Goal: Task Accomplishment & Management: Complete application form

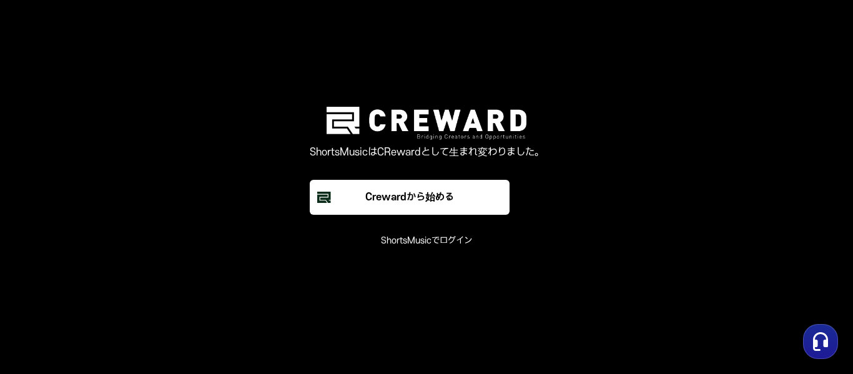
click at [425, 244] on font "ShortsMusicでログイン" at bounding box center [426, 241] width 91 height 11
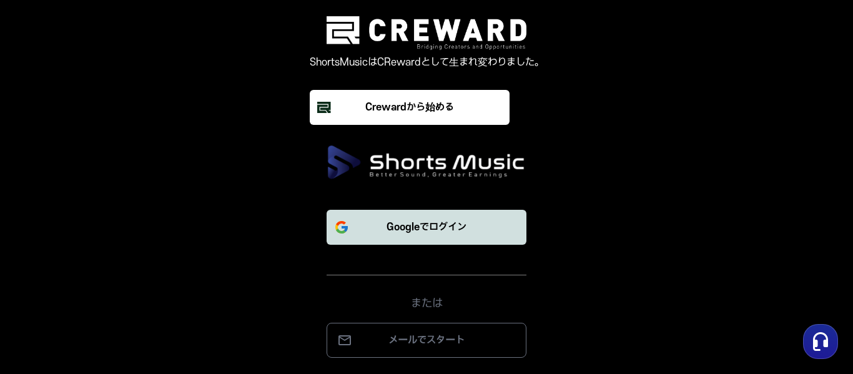
click at [425, 233] on font "Googleでログイン" at bounding box center [427, 227] width 80 height 11
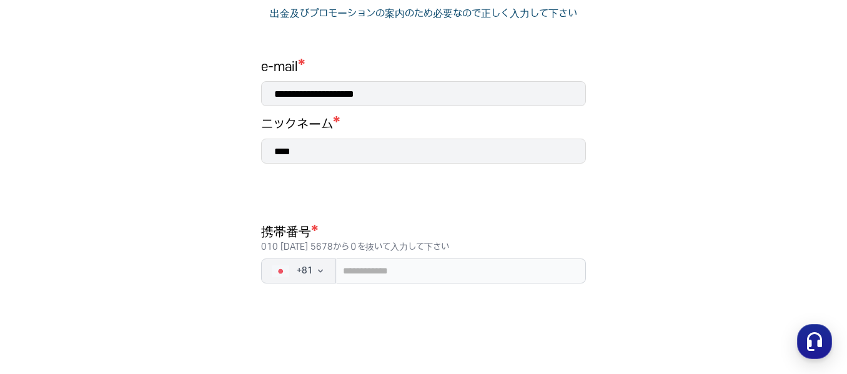
scroll to position [187, 0]
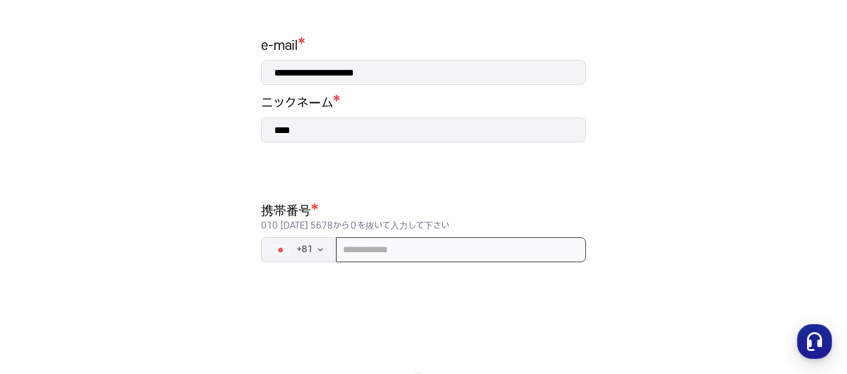
click at [360, 250] on input "tel" at bounding box center [461, 249] width 250 height 25
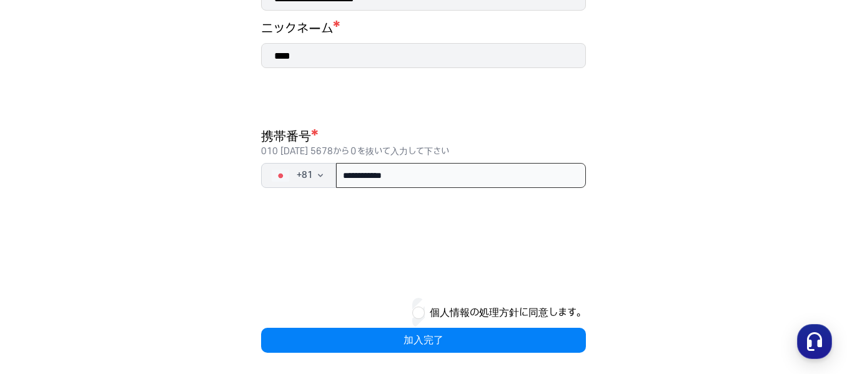
scroll to position [265, 0]
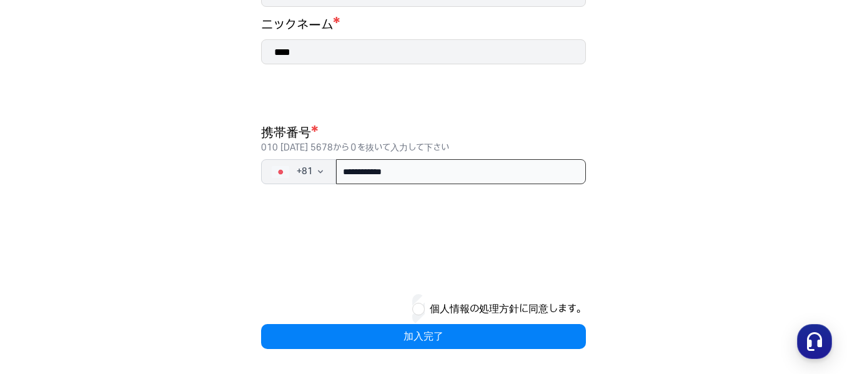
type input "**********"
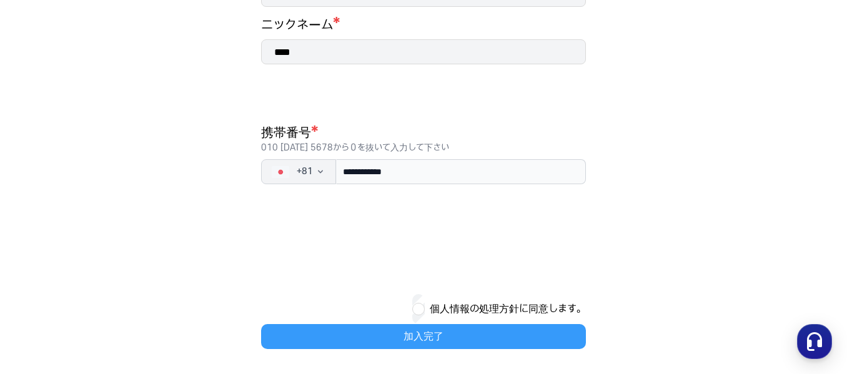
click at [420, 332] on button "加入完了" at bounding box center [423, 336] width 325 height 25
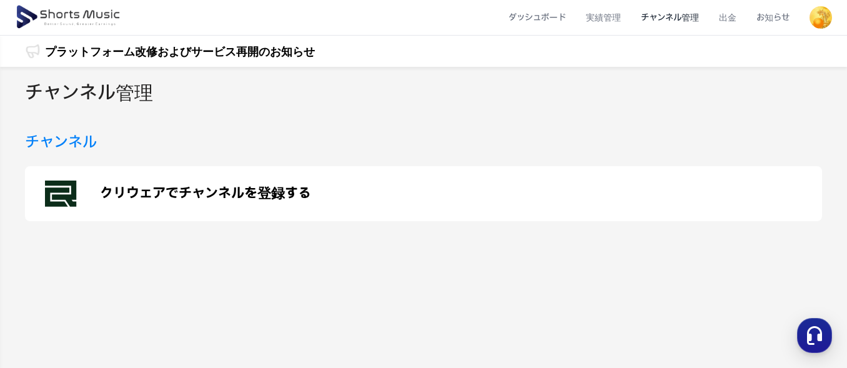
click at [184, 192] on p "クリウェアでチャンネルを登録する" at bounding box center [205, 193] width 211 height 15
click at [119, 192] on p "クリウェアでチャンネルを登録する" at bounding box center [205, 193] width 211 height 15
click at [87, 142] on h3 "チャンネル" at bounding box center [61, 142] width 72 height 22
click at [207, 192] on p "クリウェアでチャンネルを登録する" at bounding box center [205, 193] width 211 height 15
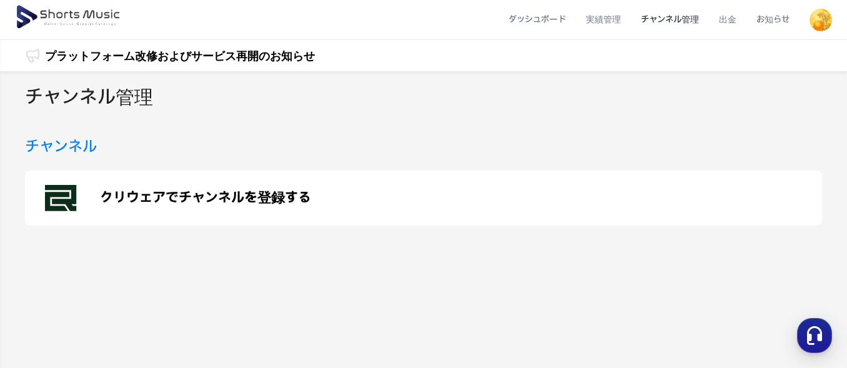
click at [259, 199] on p "クリウェアでチャンネルを登録する" at bounding box center [205, 198] width 211 height 15
click at [692, 21] on li "チャンネル管理" at bounding box center [670, 19] width 78 height 33
click at [666, 22] on li "チャンネル管理" at bounding box center [670, 19] width 78 height 33
click at [623, 22] on li "実績管理" at bounding box center [603, 19] width 55 height 33
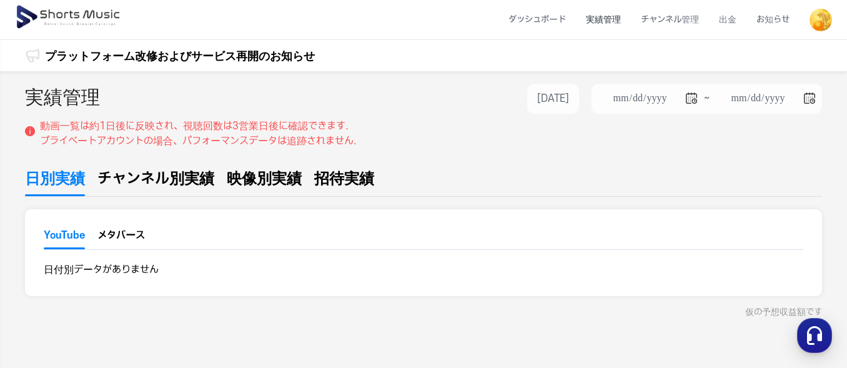
click at [172, 177] on span "チャンネル別実績" at bounding box center [155, 178] width 117 height 22
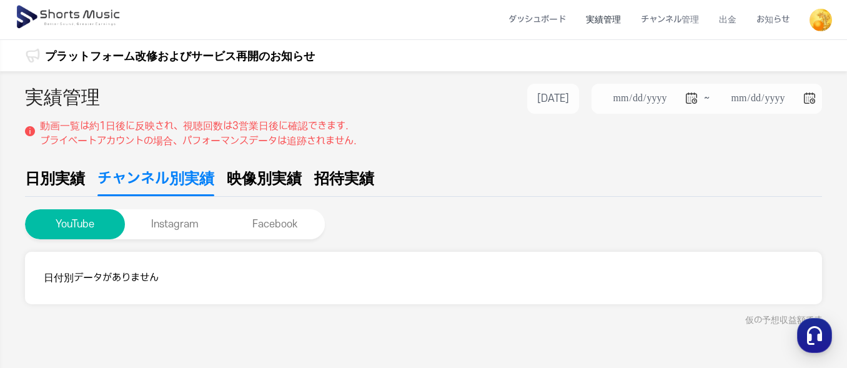
click at [276, 178] on span "映像別実績" at bounding box center [264, 178] width 75 height 22
type input "**********"
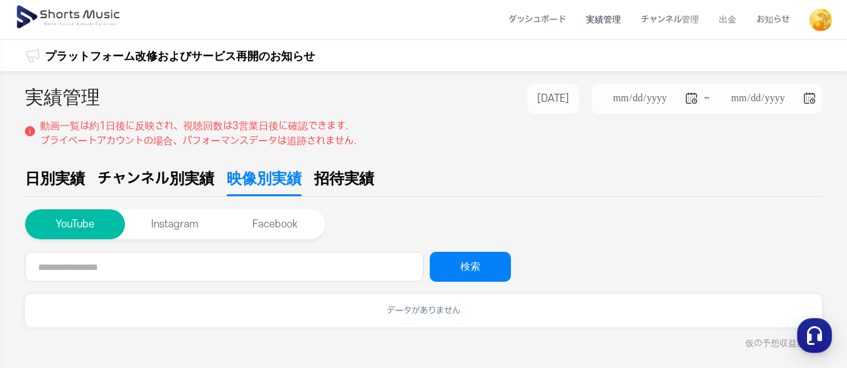
click at [354, 181] on span "招待実績" at bounding box center [344, 178] width 60 height 22
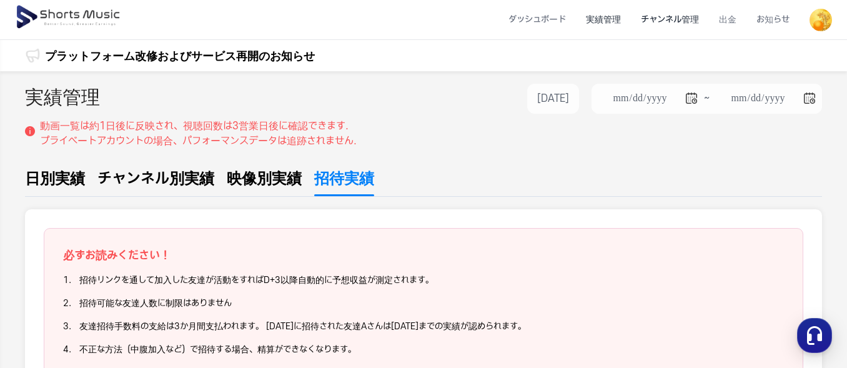
click at [675, 17] on li "チャンネル管理" at bounding box center [670, 19] width 78 height 33
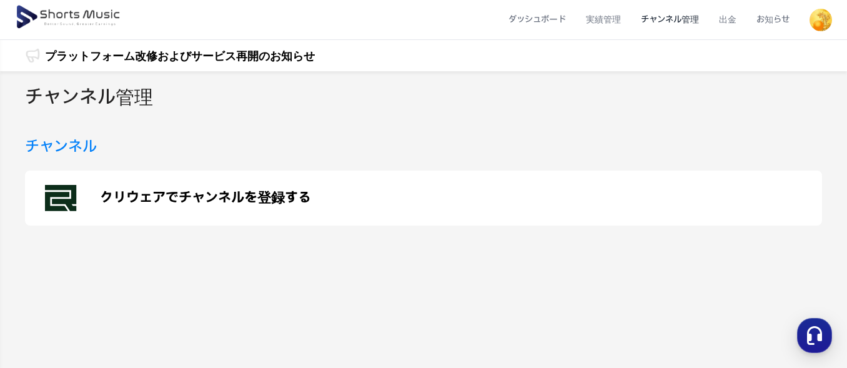
click at [141, 192] on p "クリウェアでチャンネルを登録する" at bounding box center [205, 198] width 211 height 15
